Goal: Task Accomplishment & Management: Manage account settings

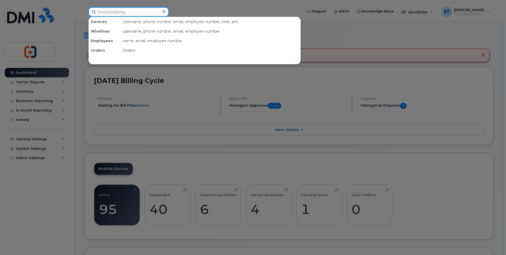
drag, startPoint x: 0, startPoint y: 0, endPoint x: 136, endPoint y: 14, distance: 137.1
click at [136, 14] on input at bounding box center [128, 12] width 80 height 10
paste input "250-714-5846"
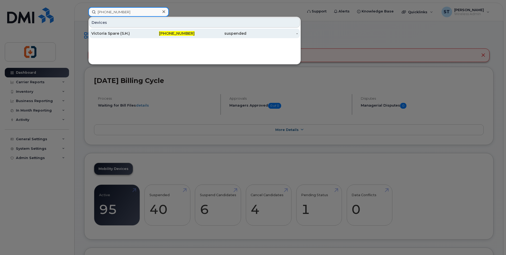
type input "250-714-5846"
click at [160, 33] on div "250-714-5846" at bounding box center [169, 33] width 52 height 5
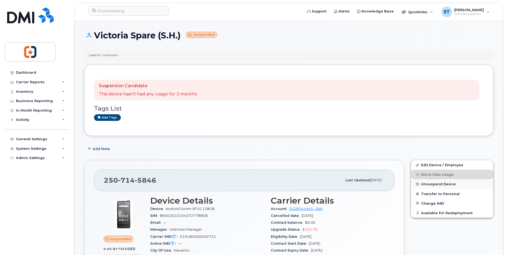
click at [438, 184] on span "Unsuspend Device" at bounding box center [438, 184] width 35 height 4
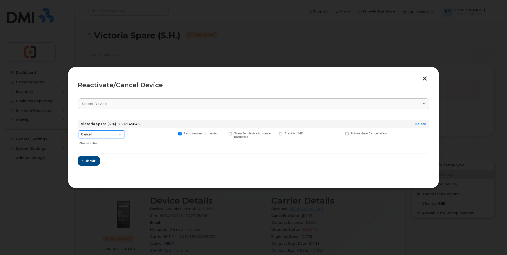
click at [108, 136] on select "Cancel Suspend - Extend Suspension Reactivate" at bounding box center [102, 135] width 46 height 8
select select "[object Object]"
click at [79, 131] on select "Cancel Suspend - Extend Suspension Reactivate" at bounding box center [102, 135] width 46 height 8
click at [88, 162] on span "Submit" at bounding box center [88, 161] width 13 height 5
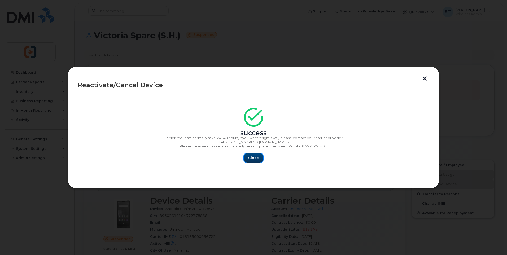
click at [249, 160] on span "Close" at bounding box center [253, 158] width 11 height 5
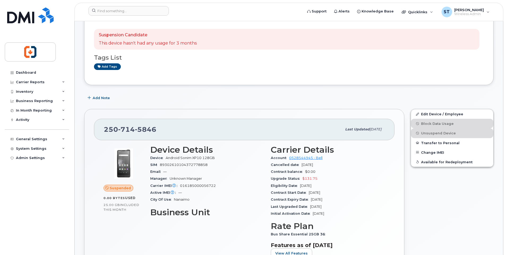
scroll to position [53, 0]
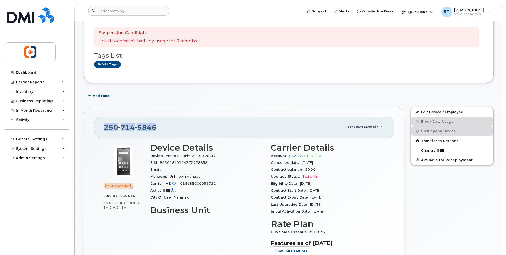
drag, startPoint x: 104, startPoint y: 127, endPoint x: 155, endPoint y: 128, distance: 50.4
click at [155, 128] on span "250 714 5846" at bounding box center [130, 127] width 53 height 8
copy span "250 714 5846"
click at [34, 72] on div "Dashboard" at bounding box center [26, 73] width 20 height 4
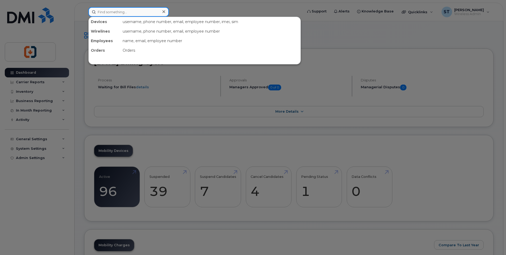
click at [105, 10] on input at bounding box center [128, 12] width 80 height 10
paste input "2507145846"
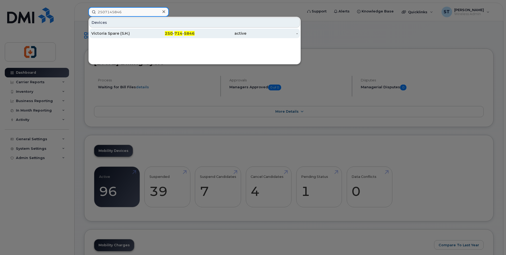
type input "2507145846"
click at [195, 36] on div "250 - 714 - 5846" at bounding box center [221, 34] width 52 height 10
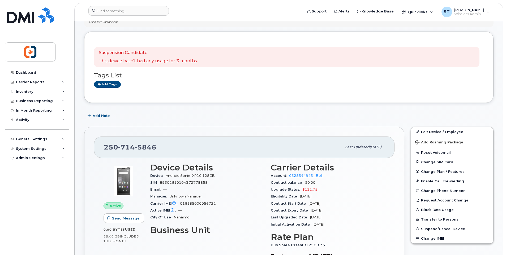
scroll to position [80, 0]
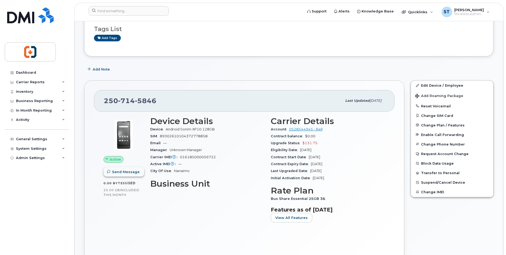
click at [130, 173] on span "Send Message" at bounding box center [126, 172] width 28 height 5
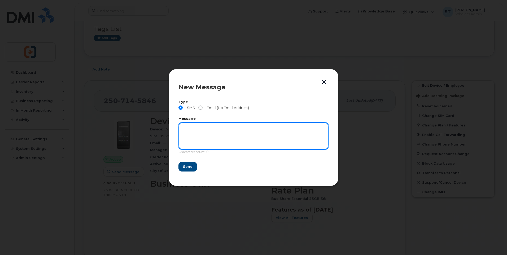
click at [186, 129] on textarea at bounding box center [254, 136] width 150 height 27
type textarea "C"
type textarea "Test - checking if the phone is working now. Svetlana."
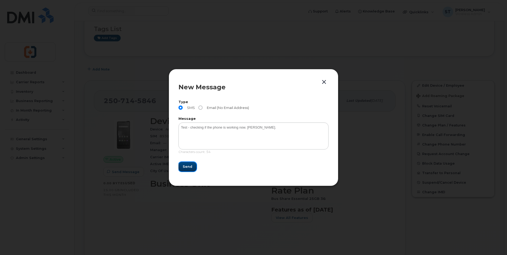
click at [189, 166] on span "Send" at bounding box center [188, 166] width 10 height 5
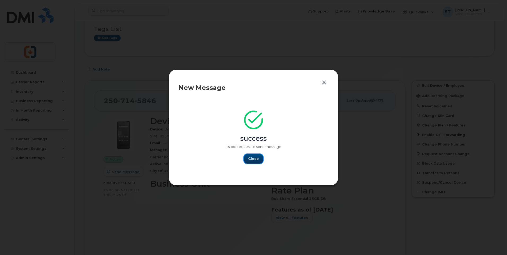
click at [257, 159] on span "Close" at bounding box center [253, 158] width 11 height 5
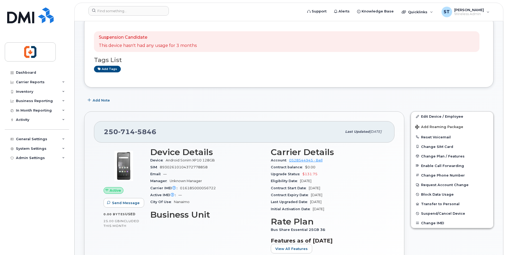
scroll to position [0, 0]
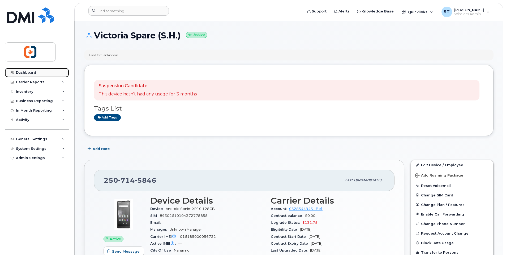
click at [25, 74] on div "Dashboard" at bounding box center [26, 73] width 20 height 4
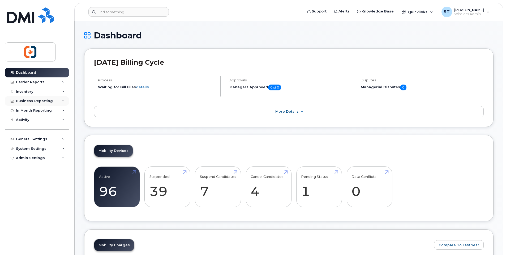
click at [39, 102] on div "Business Reporting" at bounding box center [34, 101] width 37 height 4
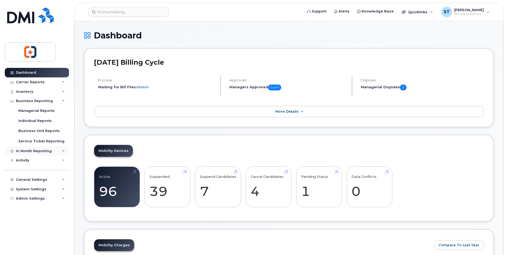
click at [36, 151] on div "In Month Reporting" at bounding box center [34, 151] width 36 height 4
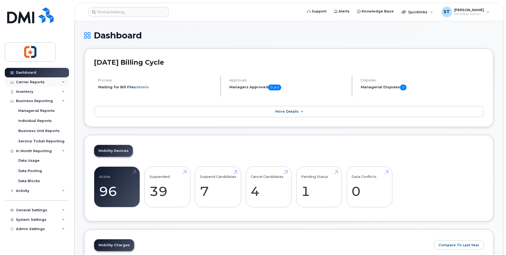
click at [29, 80] on div "Carrier Reports" at bounding box center [30, 82] width 29 height 4
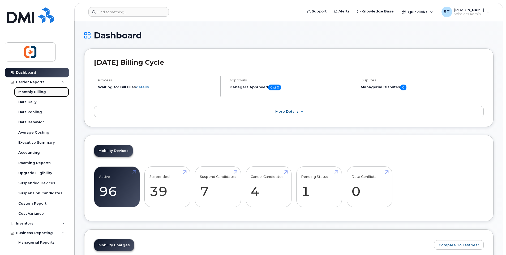
click at [32, 93] on div "Monthly Billing" at bounding box center [32, 92] width 28 height 5
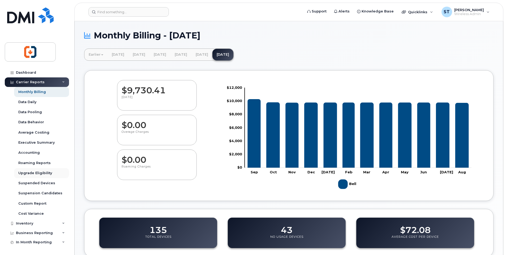
scroll to position [48, 0]
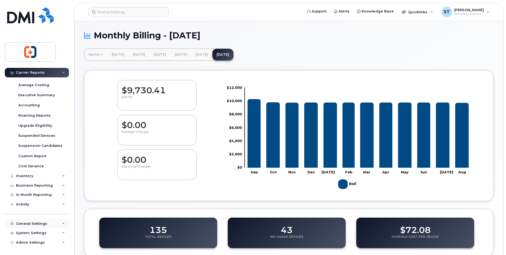
click at [31, 223] on div "General Settings" at bounding box center [31, 224] width 31 height 4
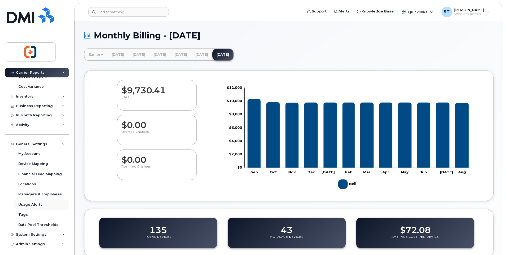
scroll to position [129, 0]
click at [33, 233] on div "System Settings" at bounding box center [31, 233] width 31 height 4
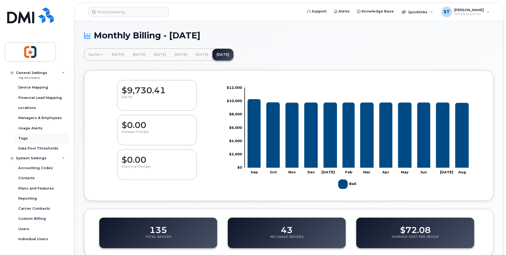
scroll to position [208, 0]
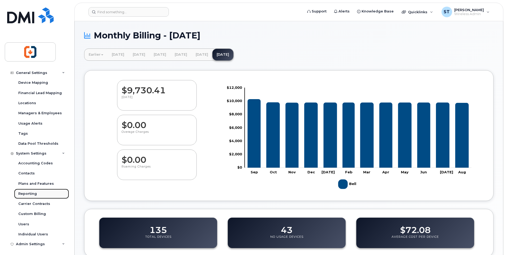
click at [27, 194] on div "Reporting" at bounding box center [27, 194] width 19 height 5
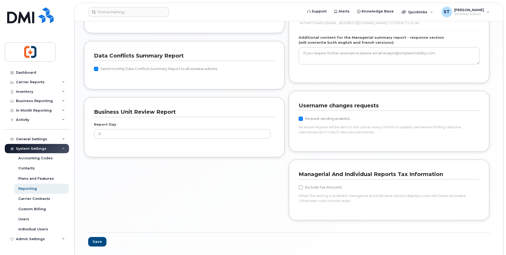
scroll to position [438, 0]
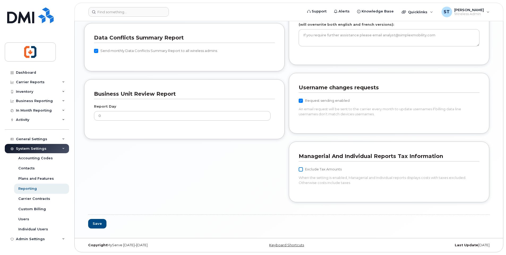
click at [300, 171] on input "Exclude Tax Amounts" at bounding box center [301, 169] width 4 height 4
checkbox input "true"
click at [97, 226] on button "Save" at bounding box center [97, 224] width 18 height 10
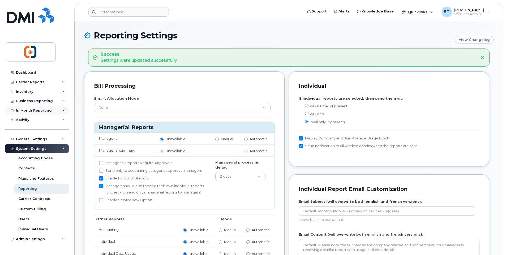
click at [29, 111] on div "In Month Reporting" at bounding box center [34, 111] width 36 height 4
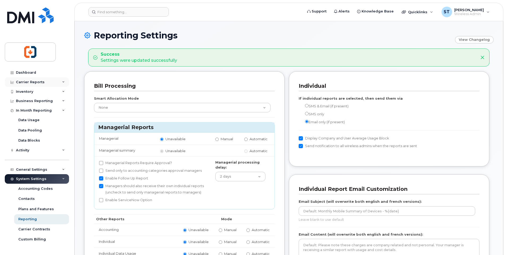
click at [31, 82] on div "Carrier Reports" at bounding box center [30, 82] width 29 height 4
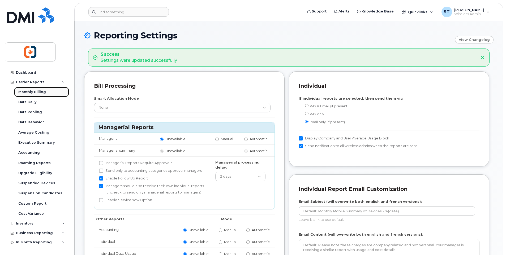
click at [33, 91] on div "Monthly Billing" at bounding box center [32, 92] width 28 height 5
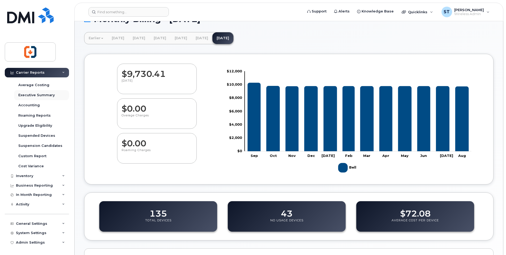
scroll to position [80, 0]
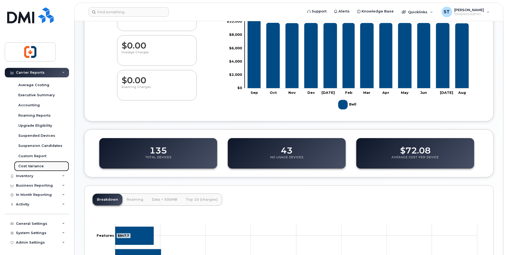
click at [33, 167] on div "Cost Variance" at bounding box center [30, 166] width 25 height 5
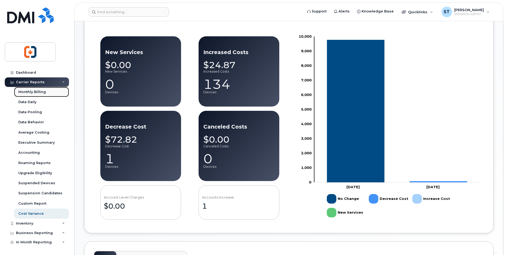
click at [40, 93] on div "Monthly Billing" at bounding box center [32, 92] width 28 height 5
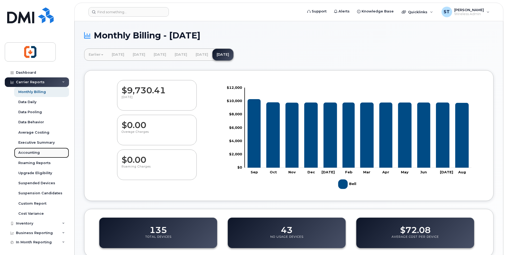
click at [37, 152] on div "Accounting" at bounding box center [28, 152] width 21 height 5
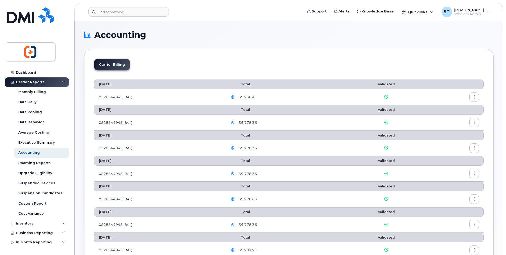
click at [471, 96] on button "button" at bounding box center [474, 97] width 10 height 10
click at [444, 109] on span "Details" at bounding box center [447, 108] width 15 height 5
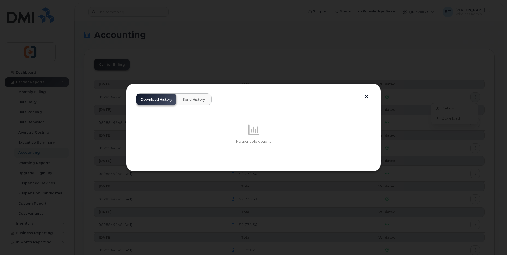
click at [367, 98] on button "button" at bounding box center [367, 96] width 8 height 7
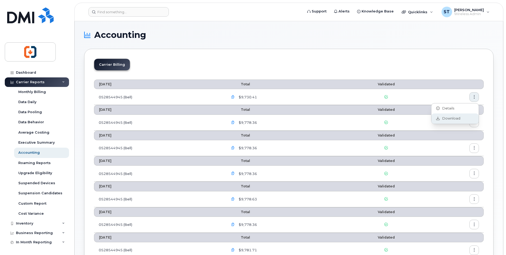
click at [454, 119] on span "Download" at bounding box center [450, 118] width 21 height 5
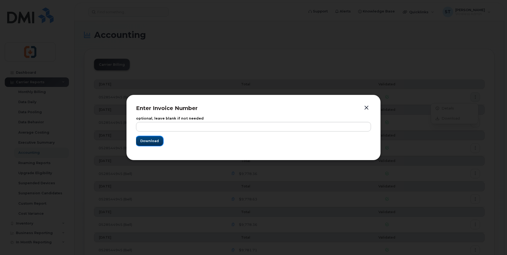
click at [155, 142] on span "Download" at bounding box center [149, 141] width 19 height 5
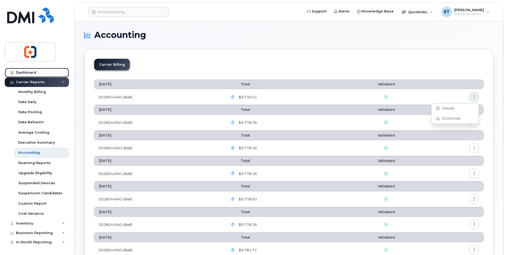
click at [25, 74] on div "Dashboard" at bounding box center [26, 73] width 20 height 4
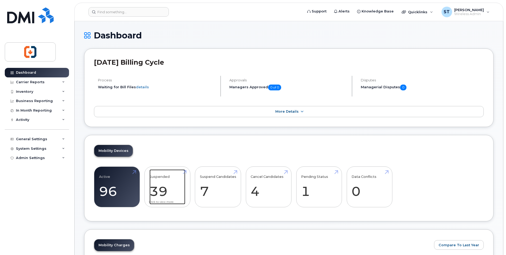
click at [184, 172] on link "Suspended 39" at bounding box center [167, 187] width 36 height 35
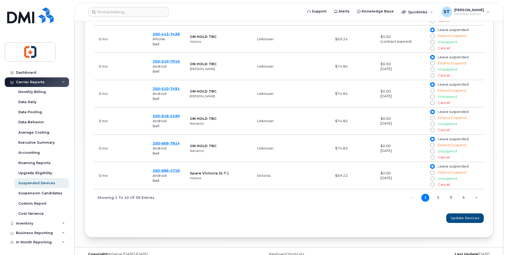
scroll to position [361, 0]
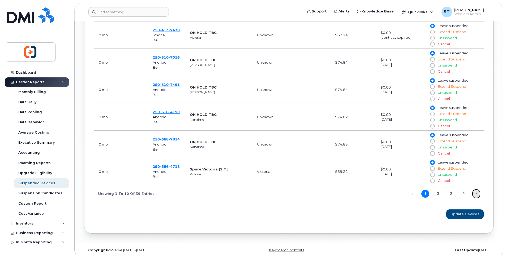
click at [477, 190] on link "Next" at bounding box center [476, 194] width 8 height 8
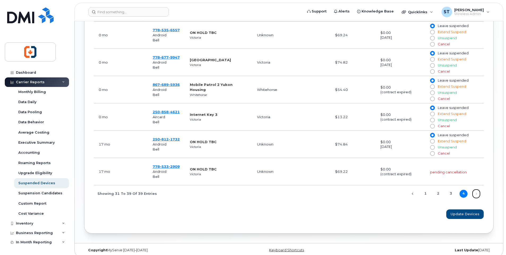
click at [477, 190] on link "Next" at bounding box center [476, 194] width 8 height 8
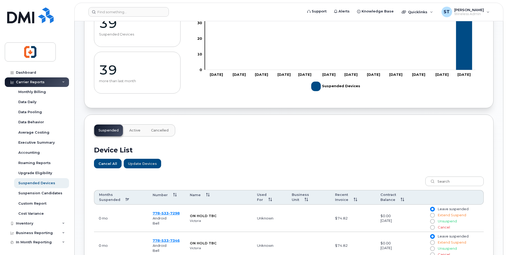
scroll to position [0, 0]
